Goal: Task Accomplishment & Management: Use online tool/utility

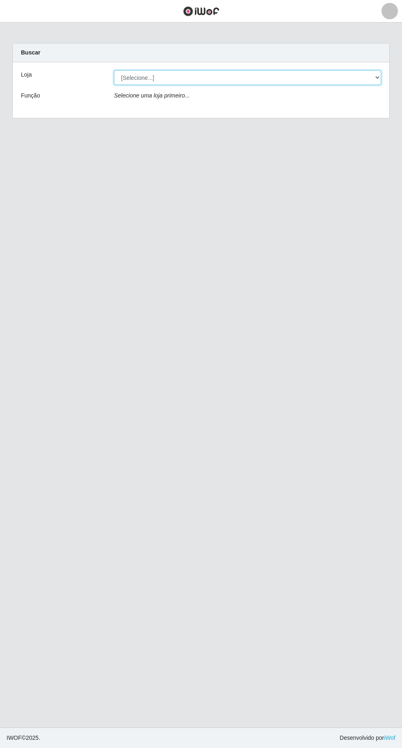
click at [252, 79] on select "[Selecione...] Extraplus - [GEOGRAPHIC_DATA] 03 - [GEOGRAPHIC_DATA]" at bounding box center [247, 77] width 267 height 14
select select "468"
click at [114, 70] on select "[Selecione...] Extraplus - [GEOGRAPHIC_DATA] 03 - [GEOGRAPHIC_DATA]" at bounding box center [247, 77] width 267 height 14
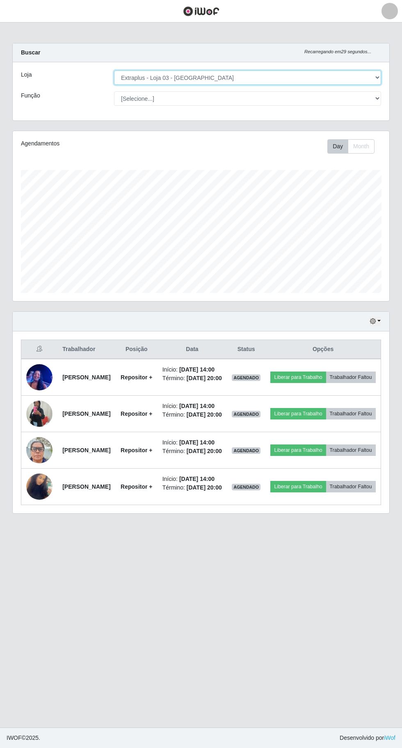
scroll to position [170, 376]
click at [233, 106] on div "Loja [Selecione...] Extraplus - Loja 03 - [GEOGRAPHIC_DATA] Função [Selecione..…" at bounding box center [201, 91] width 376 height 58
click at [244, 116] on div "Loja [Selecione...] Extraplus - Loja 03 - [GEOGRAPHIC_DATA] Função [Selecione..…" at bounding box center [201, 91] width 376 height 58
click at [240, 97] on select "[Selecione...] Repositor Repositor + Repositor ++" at bounding box center [247, 98] width 267 height 14
click at [114, 91] on select "[Selecione...] Repositor Repositor + Repositor ++" at bounding box center [247, 98] width 267 height 14
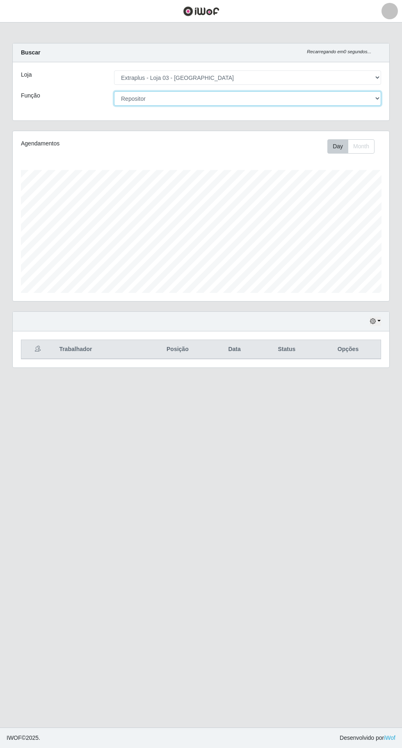
click at [253, 101] on select "[Selecione...] Repositor Repositor + Repositor ++" at bounding box center [247, 98] width 267 height 14
click at [114, 91] on select "[Selecione...] Repositor Repositor + Repositor ++" at bounding box center [247, 98] width 267 height 14
click at [213, 98] on select "[Selecione...] Repositor Repositor + Repositor ++" at bounding box center [247, 98] width 267 height 14
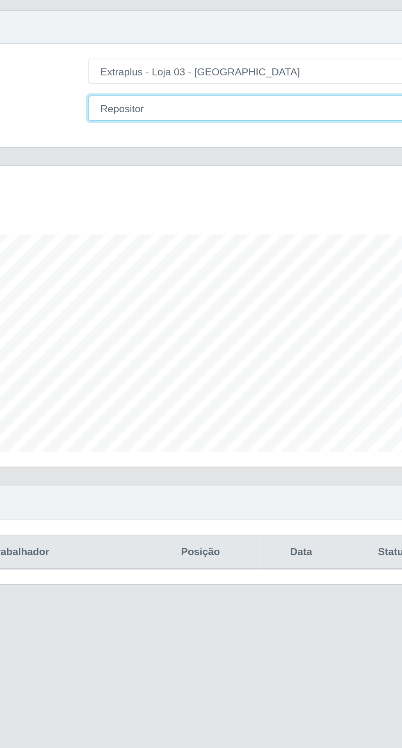
scroll to position [0, 0]
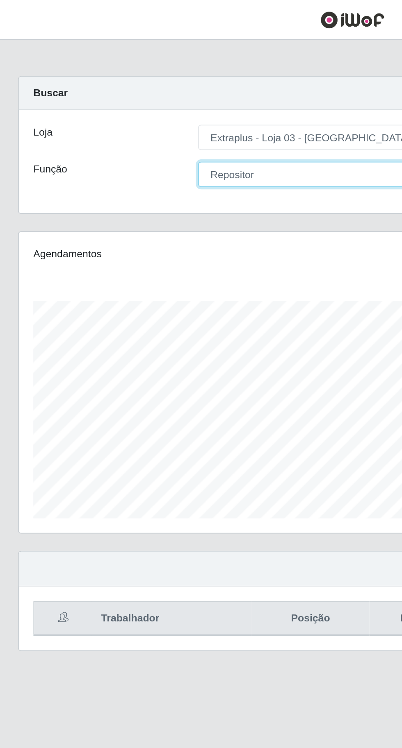
click at [180, 96] on select "[Selecione...] Repositor Repositor + Repositor ++" at bounding box center [247, 98] width 267 height 14
select select "[Selecione...]"
click at [114, 91] on select "[Selecione...] Repositor Repositor + Repositor ++" at bounding box center [247, 98] width 267 height 14
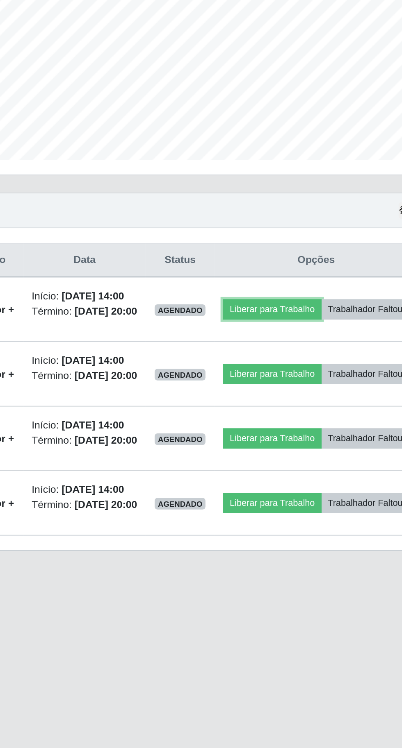
click at [325, 377] on button "Liberar para Trabalho" at bounding box center [297, 377] width 55 height 11
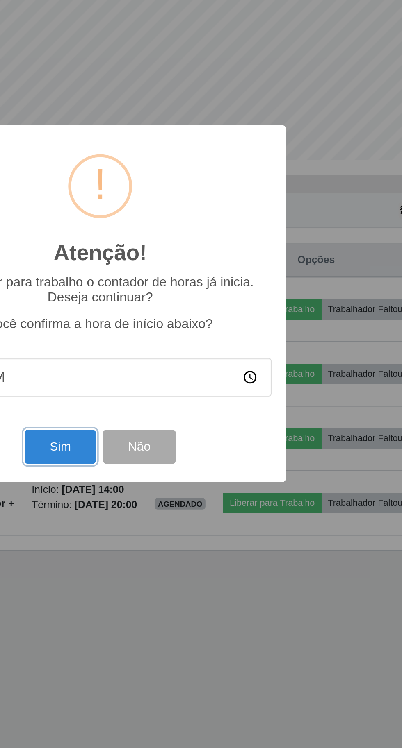
click at [172, 458] on button "Sim" at bounding box center [178, 454] width 40 height 19
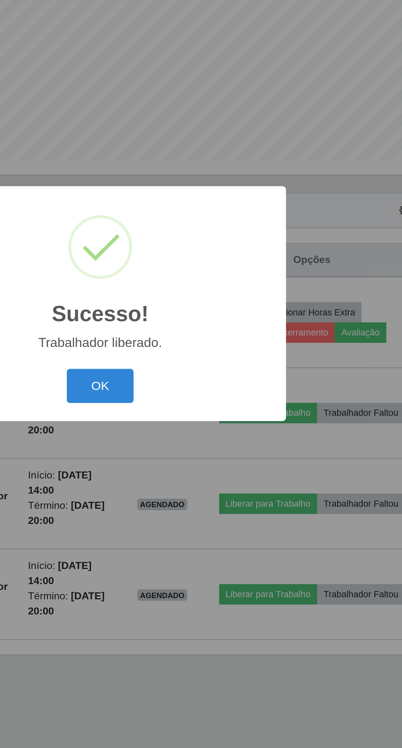
click at [203, 418] on button "OK" at bounding box center [201, 420] width 38 height 19
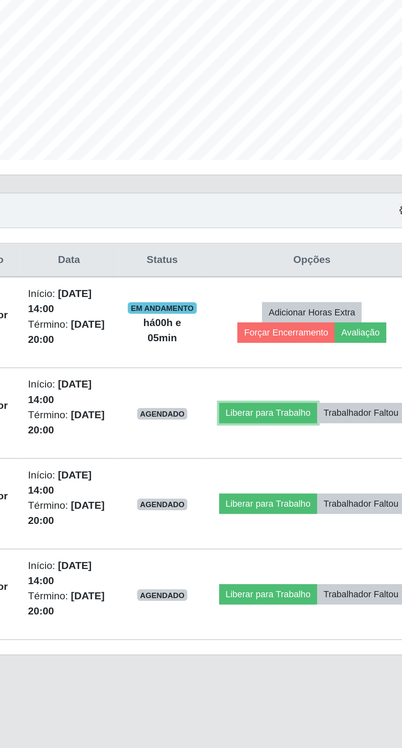
click at [323, 430] on button "Liberar para Trabalho" at bounding box center [295, 435] width 55 height 11
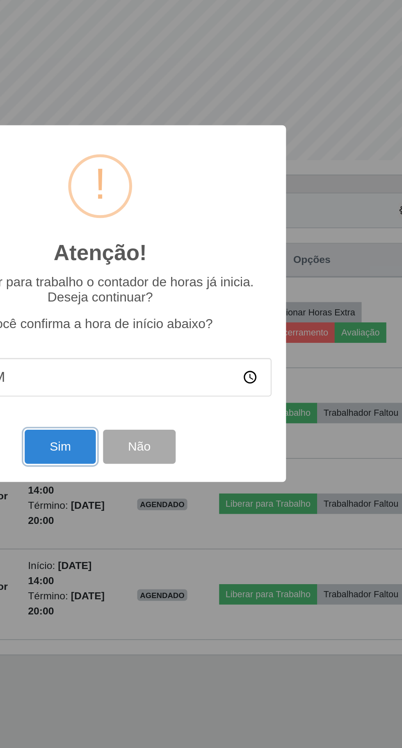
click at [173, 462] on button "Sim" at bounding box center [178, 454] width 40 height 19
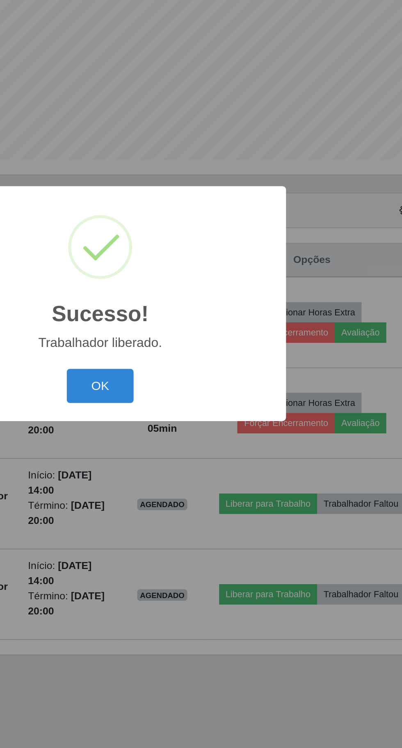
click at [198, 428] on button "OK" at bounding box center [201, 420] width 38 height 19
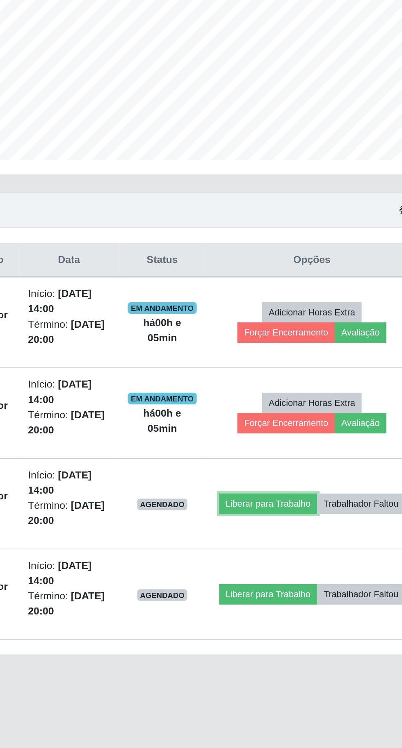
click at [323, 481] on button "Liberar para Trabalho" at bounding box center [295, 486] width 55 height 11
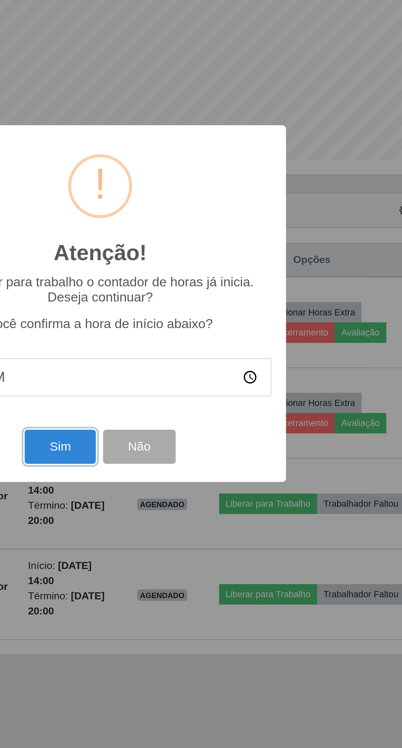
click at [189, 456] on button "Sim" at bounding box center [178, 454] width 40 height 19
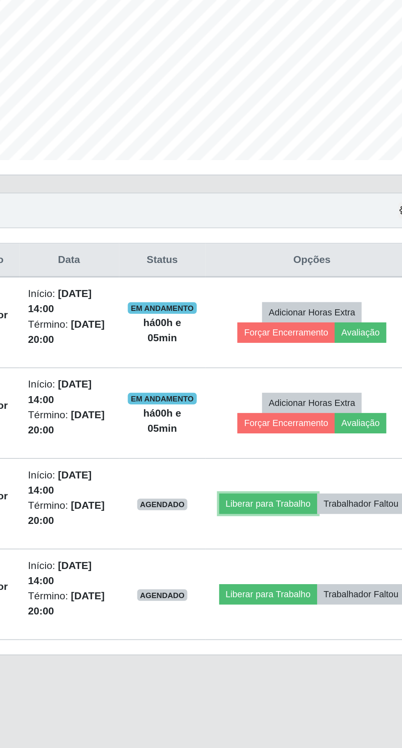
click at [323, 481] on button "Liberar para Trabalho" at bounding box center [295, 486] width 55 height 11
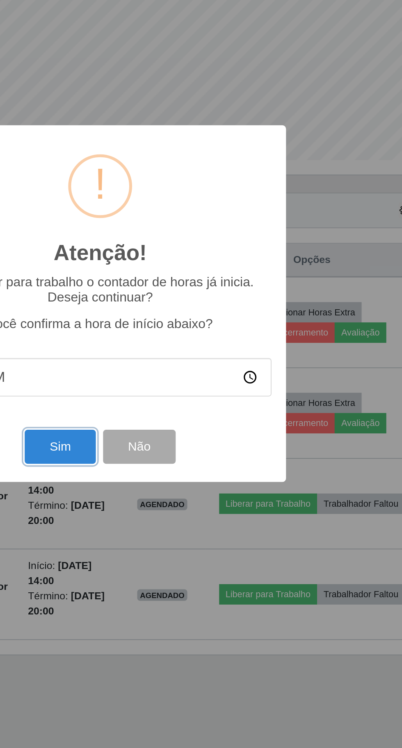
click at [179, 457] on button "Sim" at bounding box center [178, 454] width 40 height 19
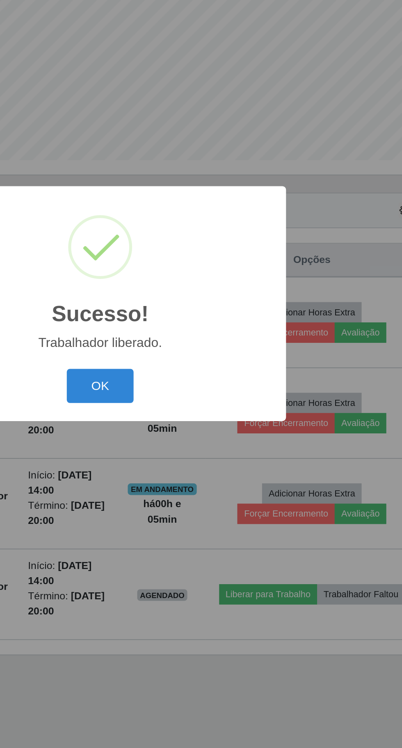
click at [195, 423] on button "OK" at bounding box center [201, 420] width 38 height 19
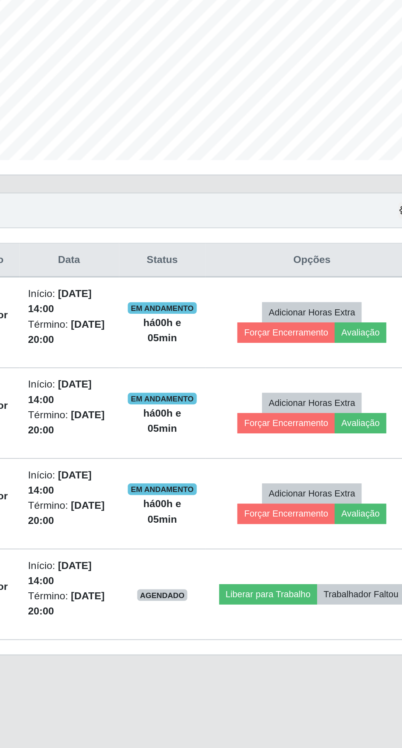
click at [334, 518] on td "Liberar para Trabalho Trabalhador Faltou" at bounding box center [320, 538] width 120 height 51
click at [323, 533] on button "Liberar para Trabalho" at bounding box center [295, 538] width 55 height 11
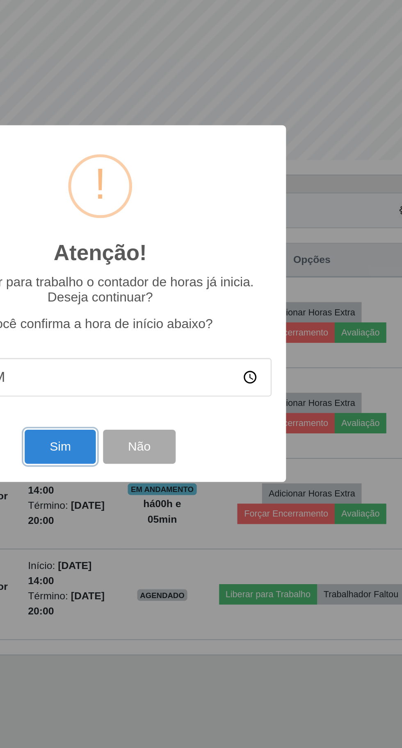
click at [165, 454] on button "Sim" at bounding box center [178, 454] width 40 height 19
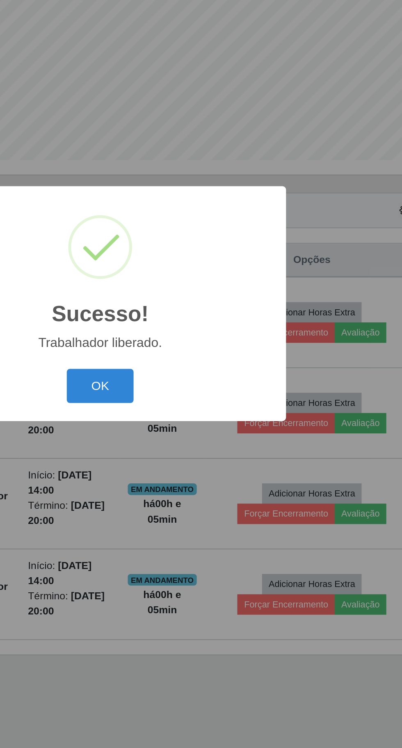
click at [207, 416] on button "OK" at bounding box center [201, 420] width 38 height 19
